Goal: Find specific page/section: Find specific page/section

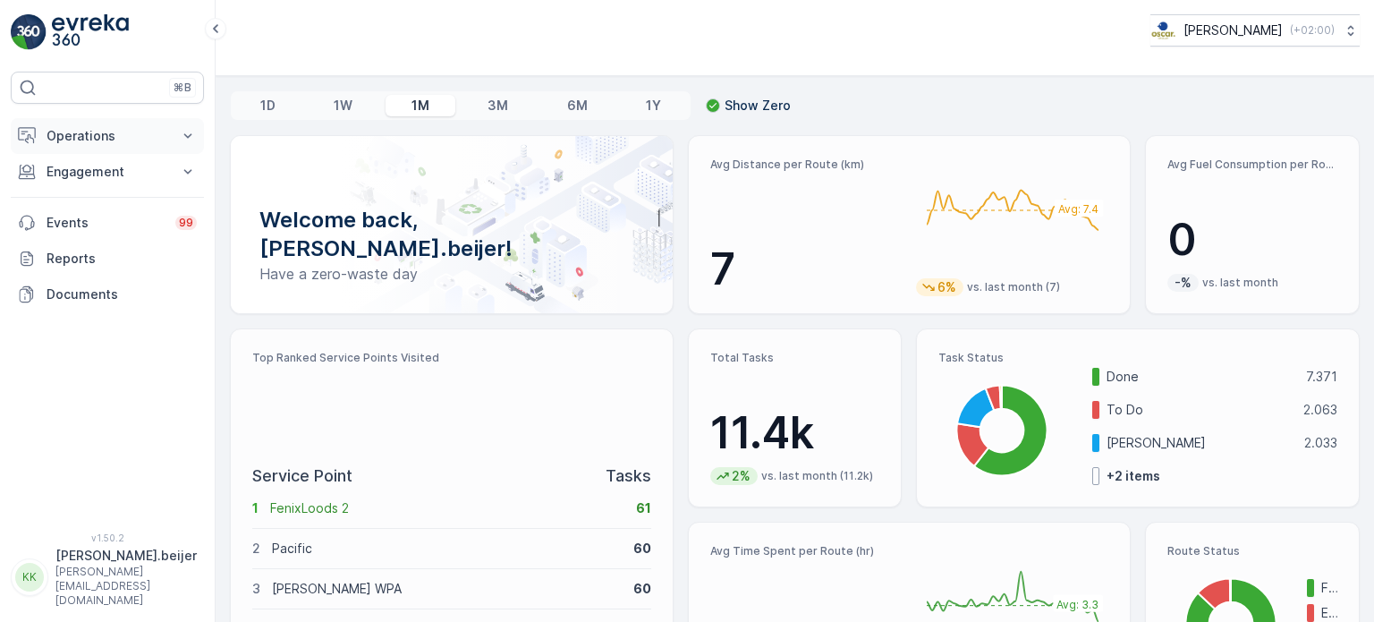
click at [180, 136] on icon at bounding box center [188, 136] width 18 height 18
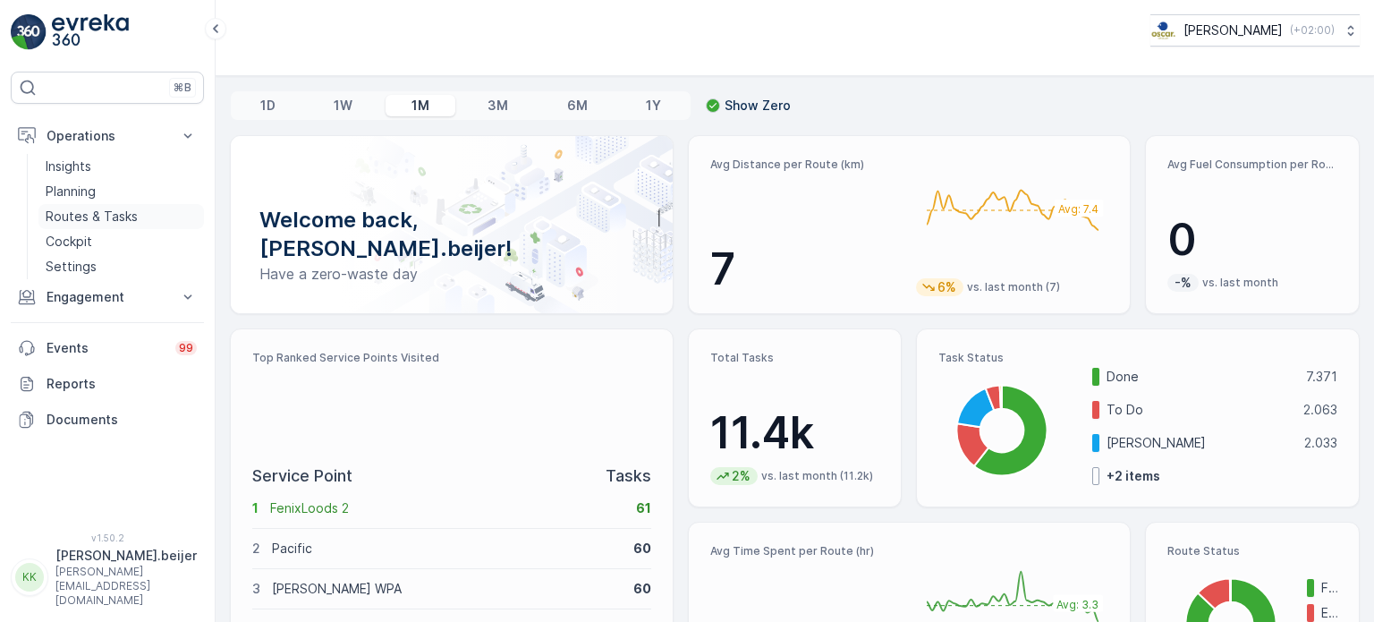
click at [112, 221] on p "Routes & Tasks" at bounding box center [92, 217] width 92 height 18
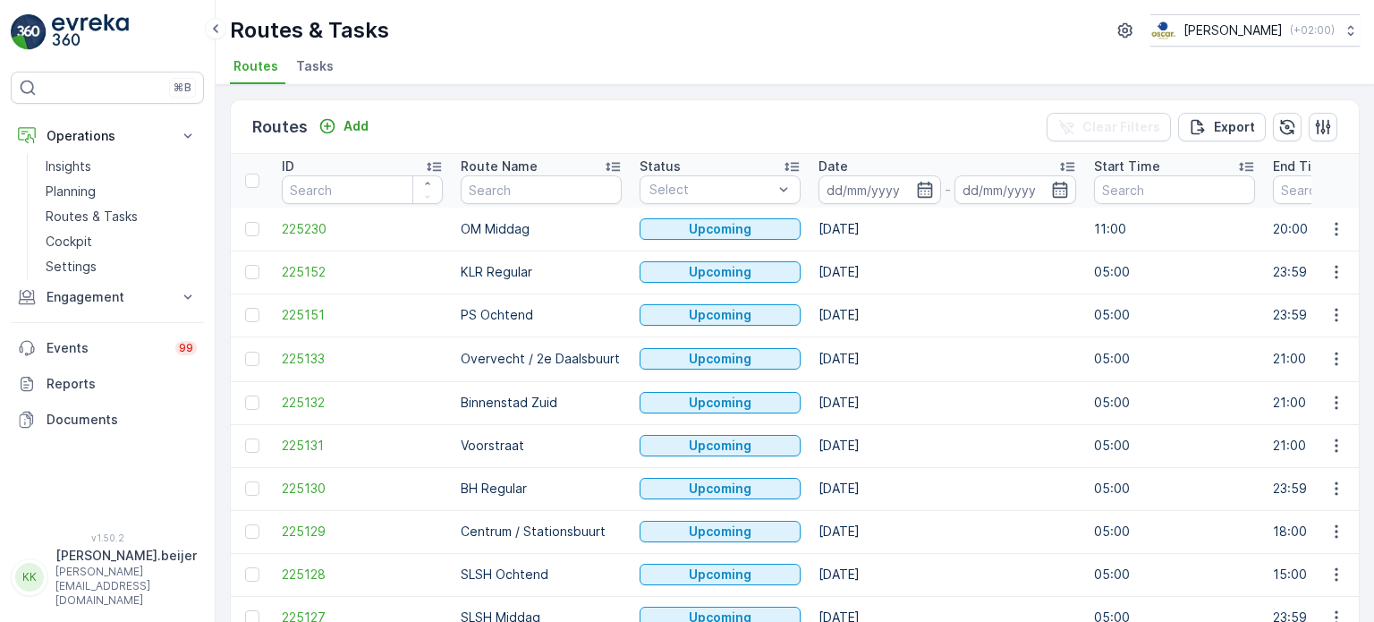
click at [314, 69] on span "Tasks" at bounding box center [315, 66] width 38 height 18
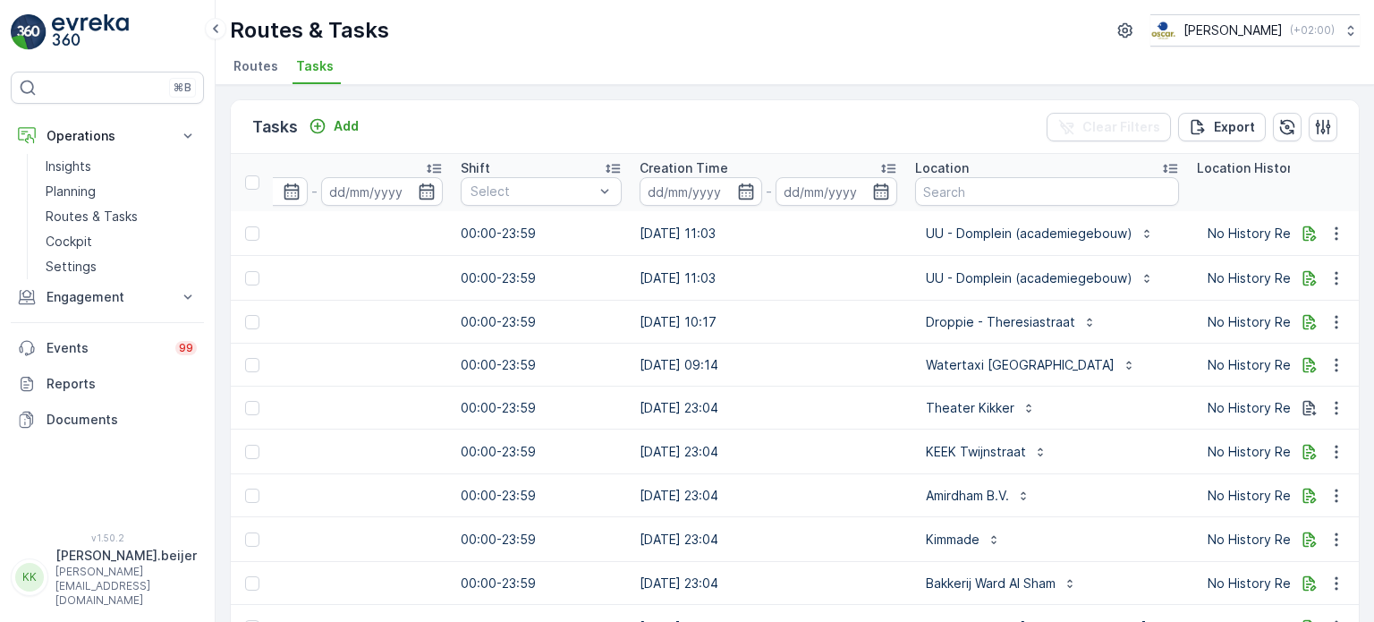
scroll to position [0, 1127]
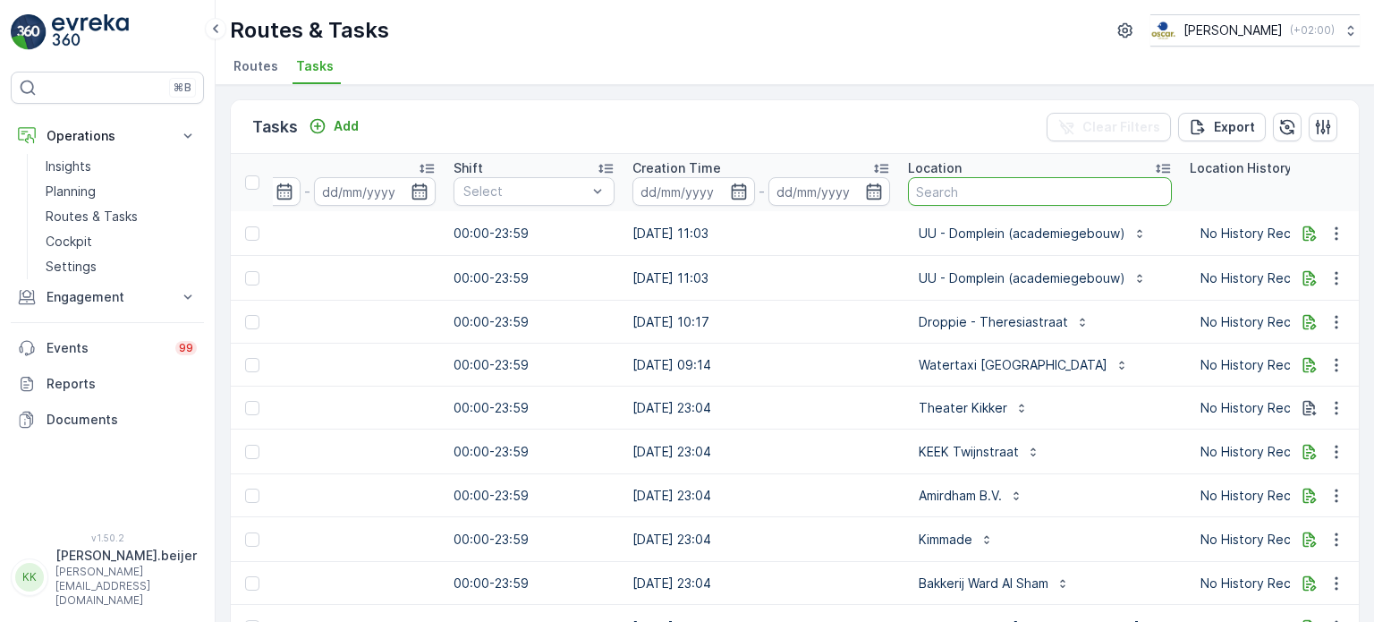
click at [966, 200] on input "text" at bounding box center [1040, 191] width 264 height 29
type input "pilotenstraat"
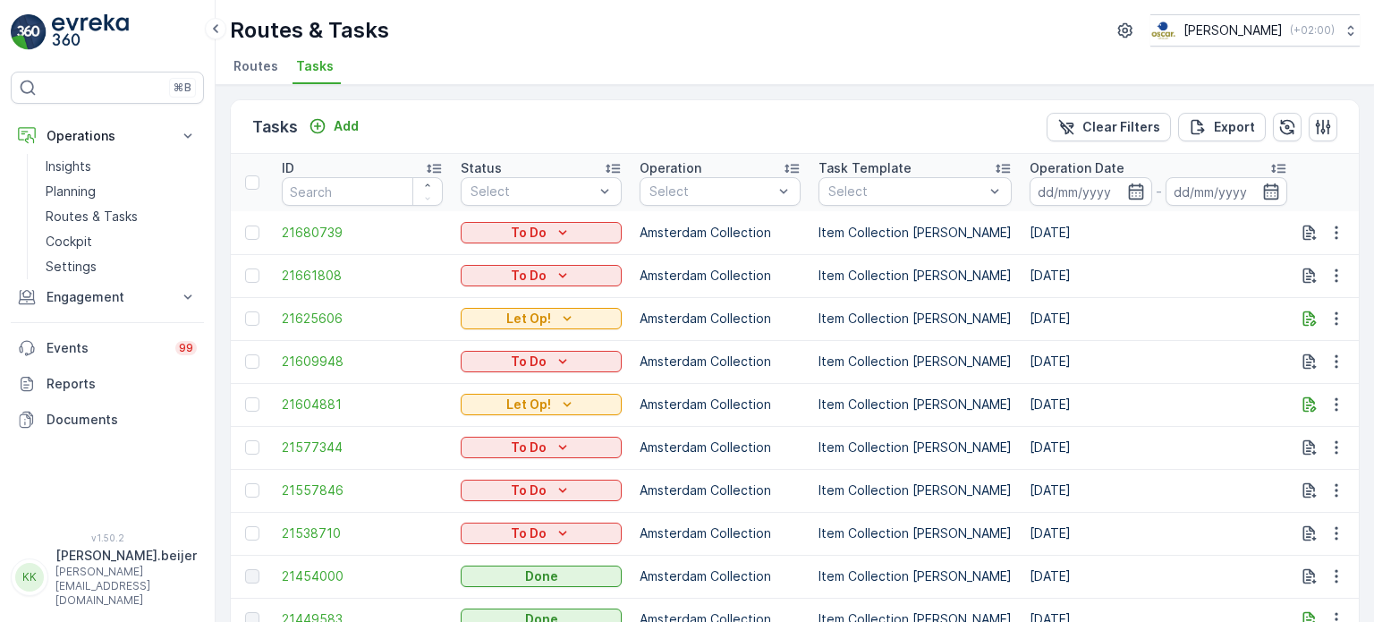
scroll to position [92, 0]
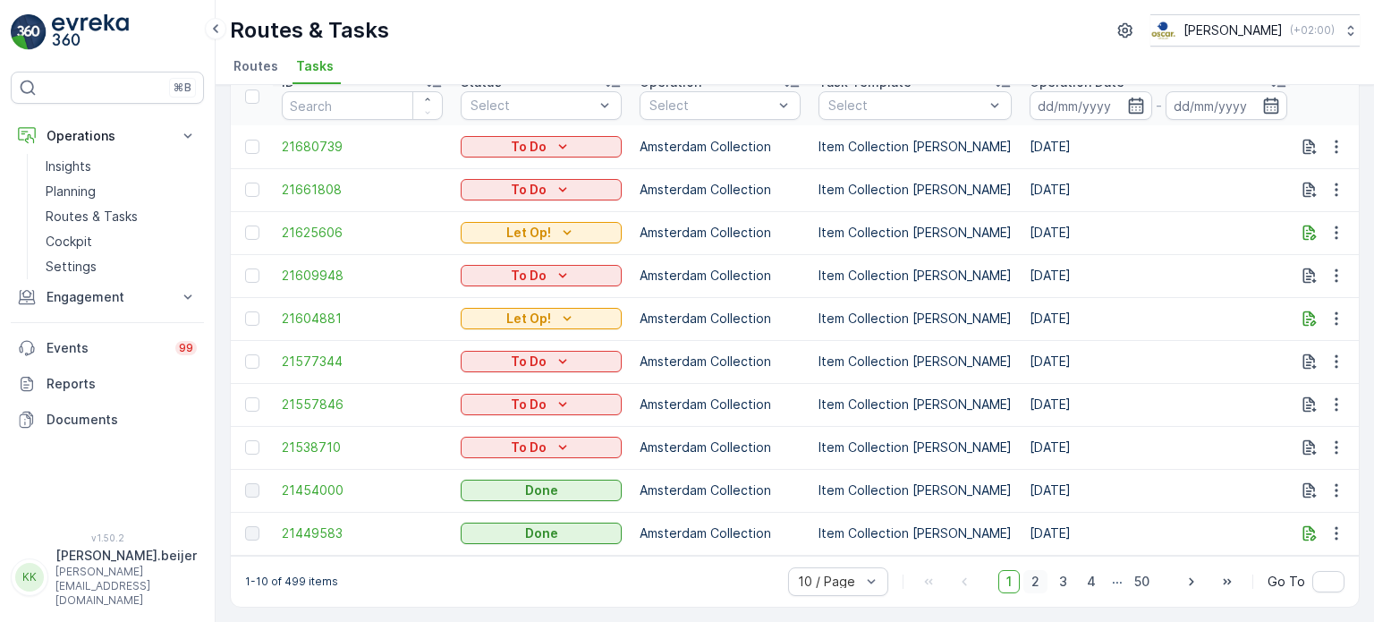
click at [1039, 586] on span "2" at bounding box center [1035, 581] width 24 height 23
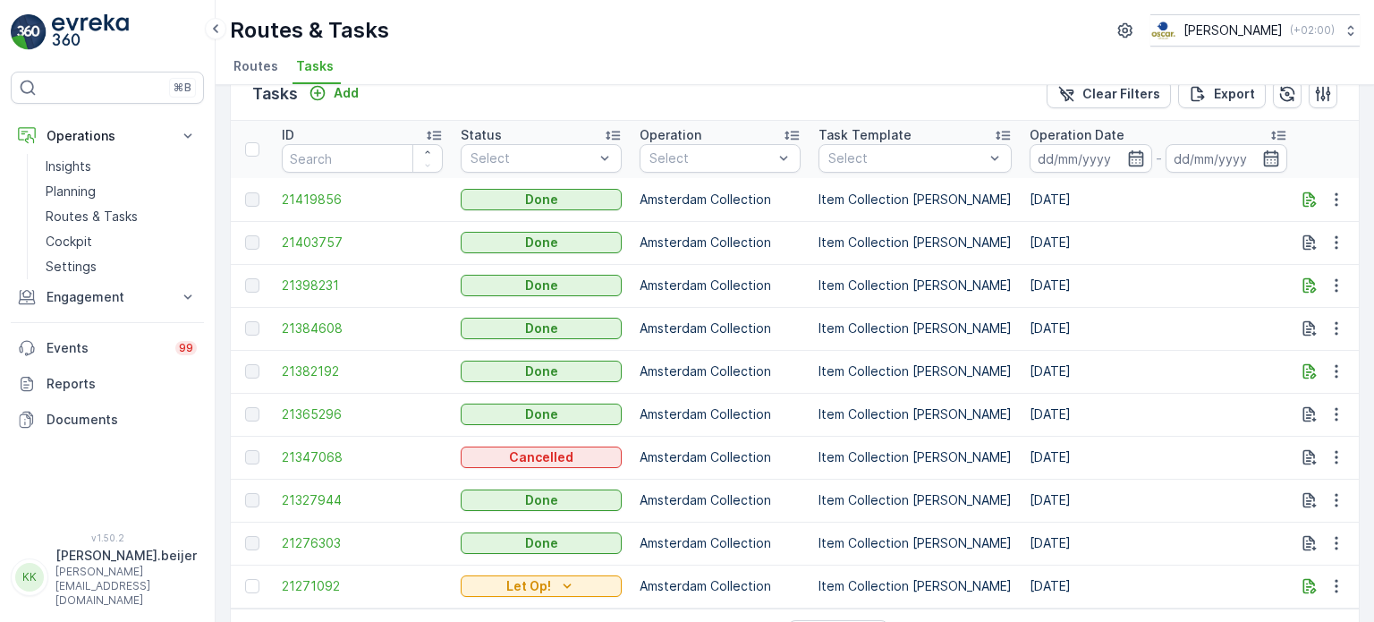
scroll to position [92, 0]
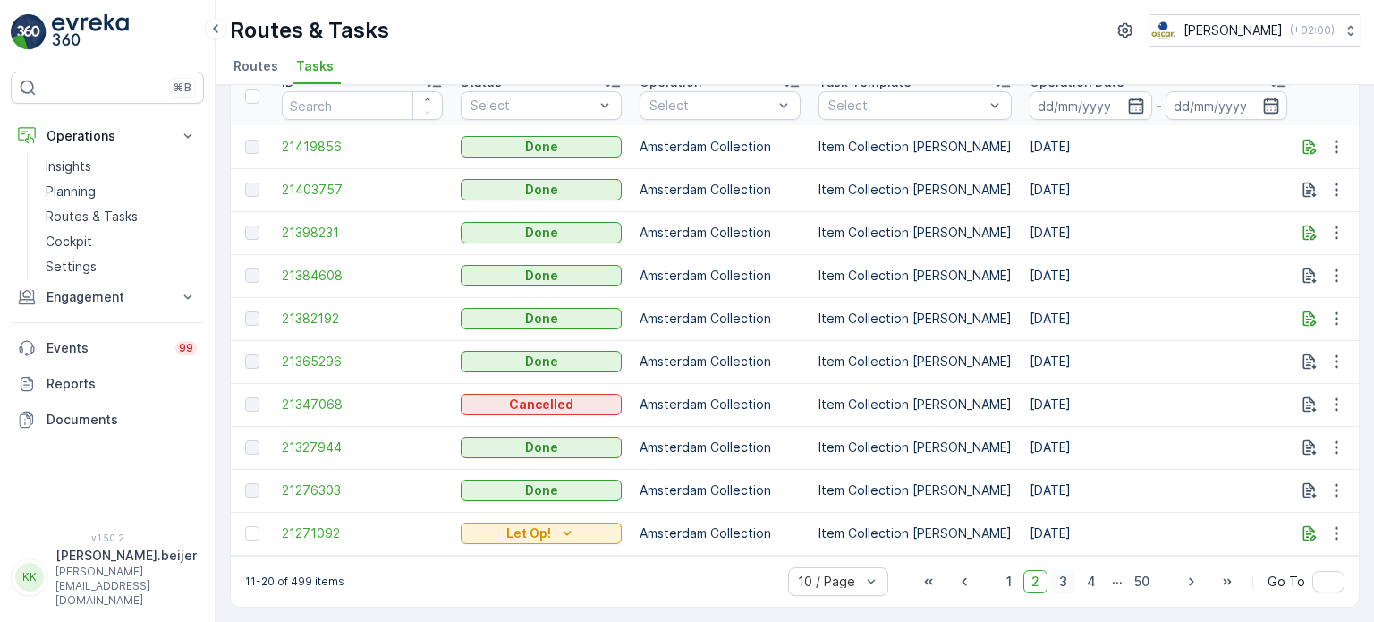
click at [1064, 582] on span "3" at bounding box center [1063, 581] width 24 height 23
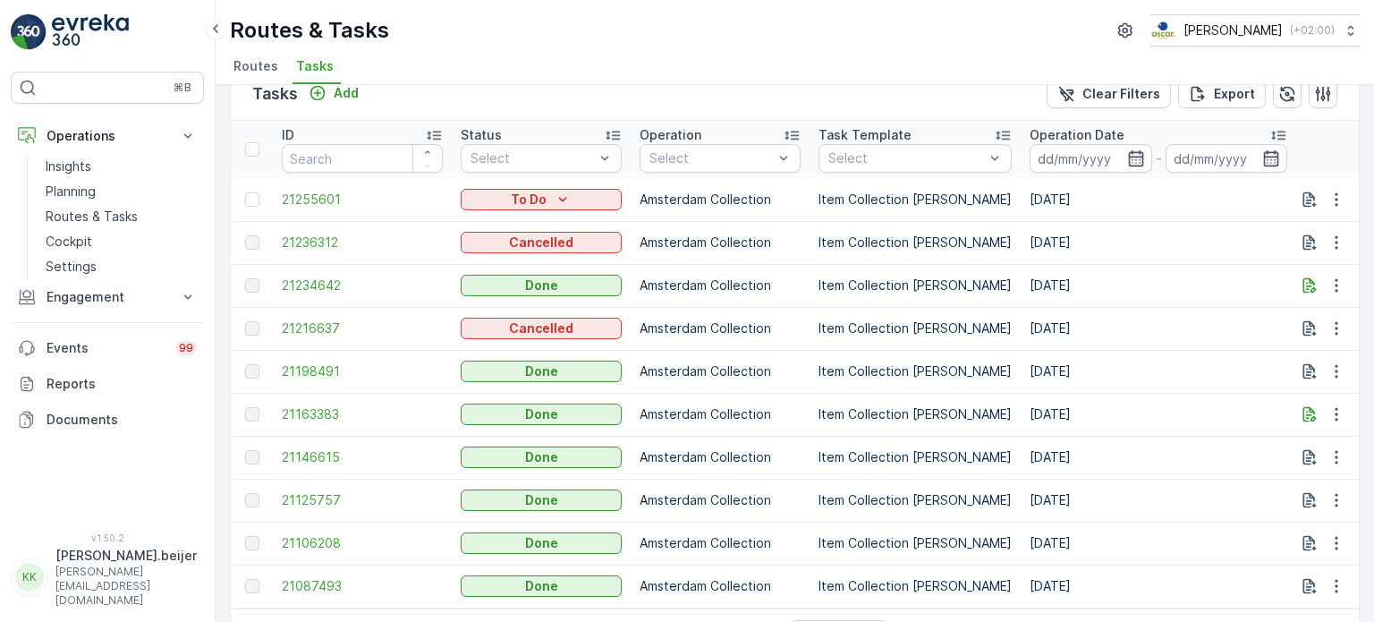
scroll to position [92, 0]
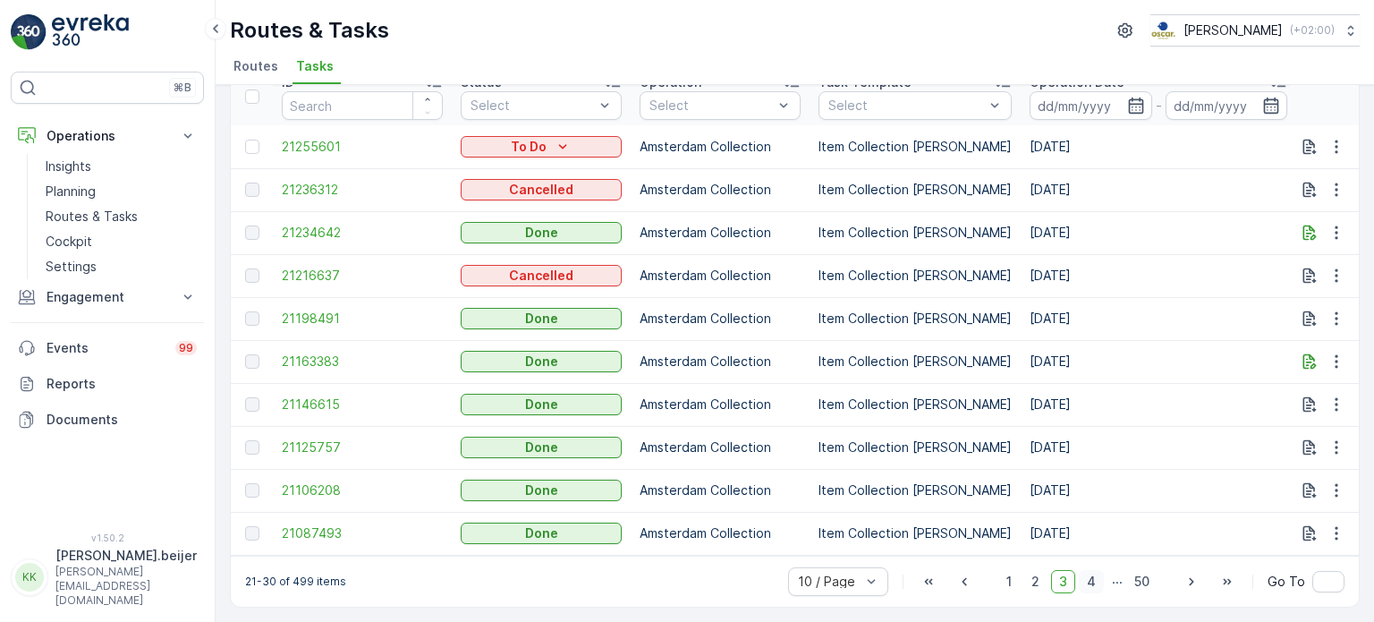
click at [1095, 576] on span "4" at bounding box center [1091, 581] width 25 height 23
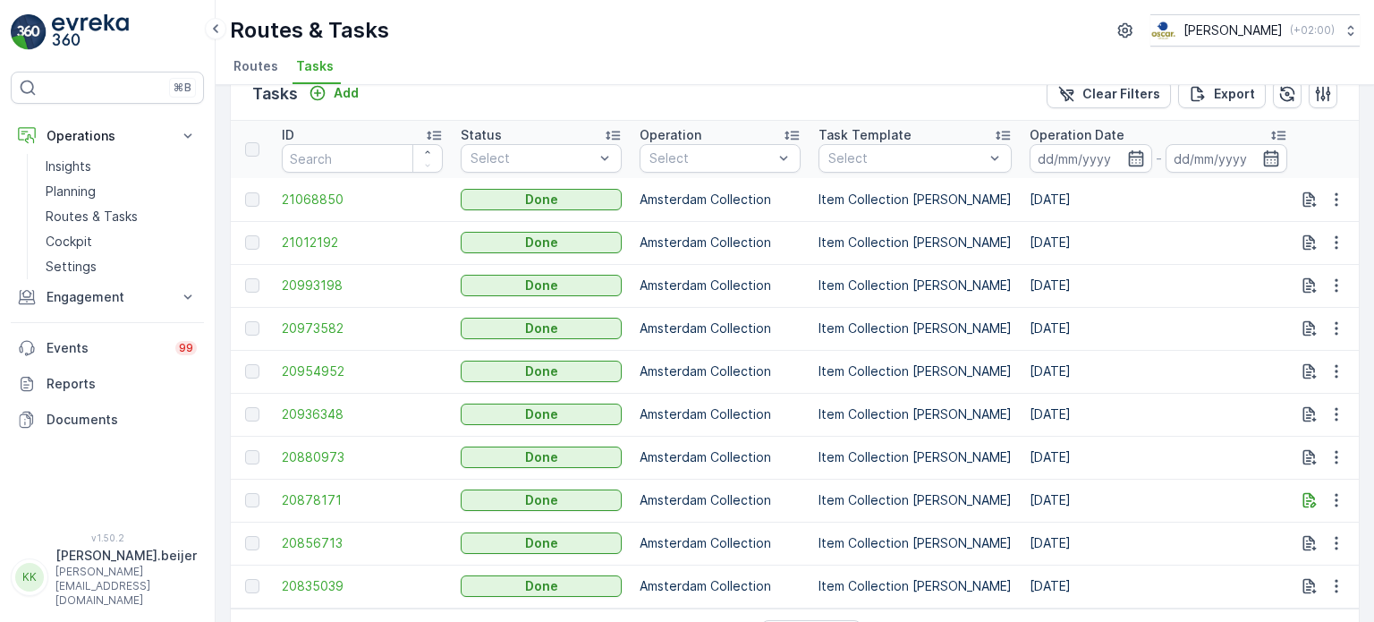
scroll to position [92, 0]
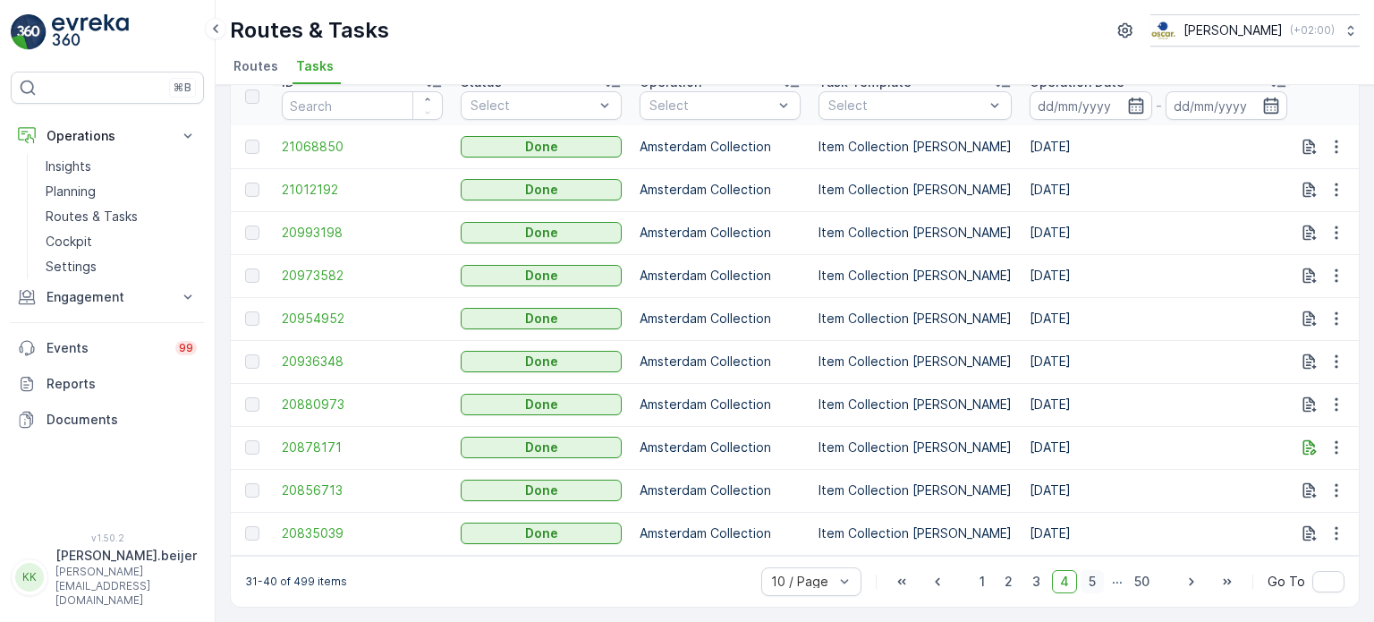
click at [1091, 586] on span "5" at bounding box center [1092, 581] width 23 height 23
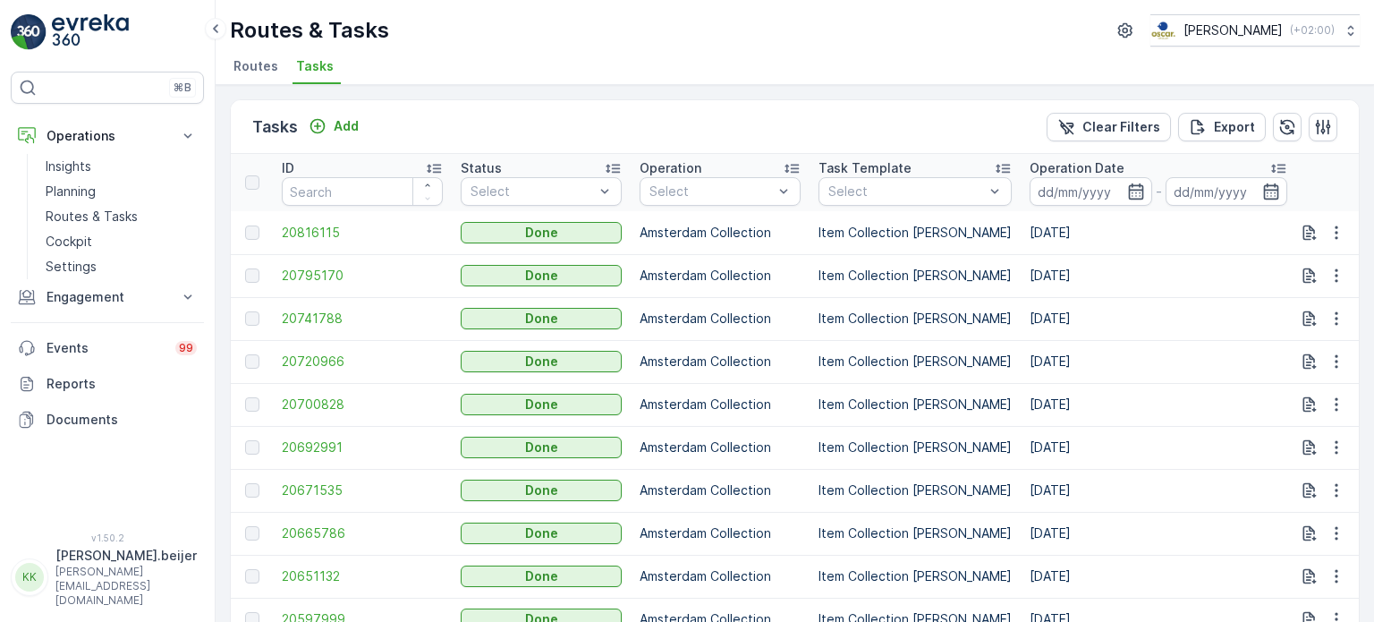
scroll to position [92, 0]
